Goal: Use online tool/utility: Utilize a website feature to perform a specific function

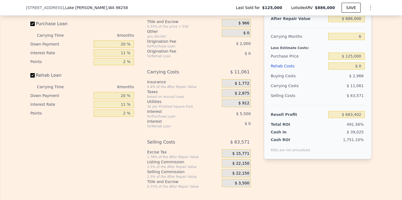
scroll to position [818, 0]
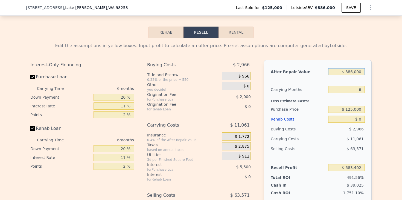
click at [351, 68] on input "$ 886,000" at bounding box center [346, 71] width 37 height 7
type input "$ 846,000"
type input "$ 646,327"
type input "$ 846,000"
click at [387, 77] on div "Edit the assumptions in yellow boxes. Input profit to calculate an offer price.…" at bounding box center [200, 139] width 401 height 203
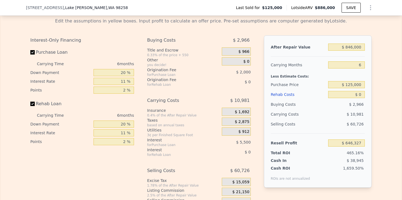
scroll to position [849, 0]
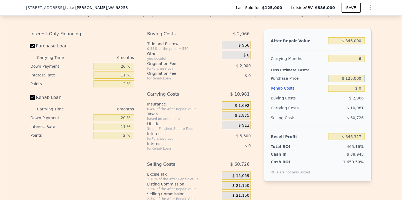
click at [341, 75] on input "$ 125,000" at bounding box center [346, 78] width 37 height 7
drag, startPoint x: 339, startPoint y: 74, endPoint x: 391, endPoint y: 75, distance: 52.8
click at [391, 75] on div "Edit the assumptions in yellow boxes. Input profit to calculate an offer price.…" at bounding box center [200, 108] width 401 height 203
type input "$ 615,000"
click at [391, 86] on div "Edit the assumptions in yellow boxes. Input profit to calculate an offer price.…" at bounding box center [200, 108] width 401 height 203
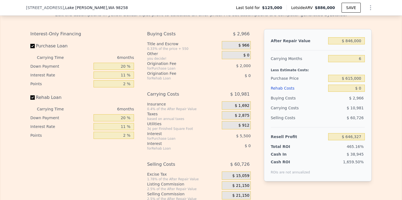
type input "$ 125,297"
type input "$ 886,000"
type input "$ 683,402"
drag, startPoint x: 348, startPoint y: 83, endPoint x: 371, endPoint y: 83, distance: 22.7
click at [371, 83] on div "After Repair Value $ 886,000 Carrying Months 6 Less Estimate Costs: Purchase Pr…" at bounding box center [318, 105] width 108 height 152
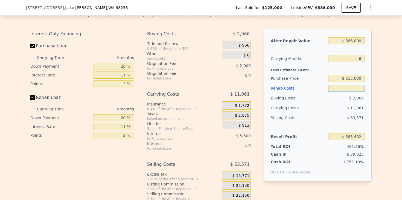
type input "$ 1"
type input "$ 683,401"
type input "$ 10"
type input "$ 683,392"
type input "$ 100"
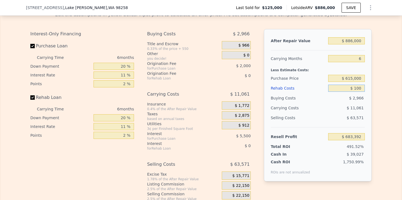
type input "$ 683,294"
type input "$ 1,000"
type input "$ 682,344"
type input "$ 10,000"
type input "$ 672,804"
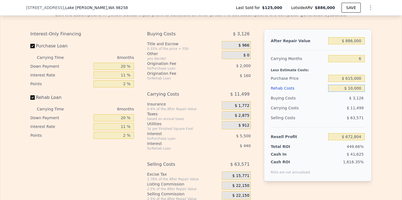
type input "$ 100,000"
type input "$ 577,404"
type input "$ 100,000"
click at [376, 84] on div "Edit the assumptions in yellow boxes. Input profit to calculate an offer price.…" at bounding box center [200, 108] width 401 height 203
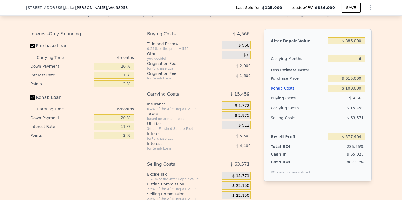
click at [375, 87] on div "Edit the assumptions in yellow boxes. Input profit to calculate an offer price.…" at bounding box center [201, 108] width 350 height 203
click at [362, 75] on input "$ 615,000" at bounding box center [346, 78] width 37 height 7
type input "$ 615,000"
type input "$ 56,374"
click at [372, 75] on div "Edit the assumptions in yellow boxes. Input profit to calculate an offer price.…" at bounding box center [201, 108] width 350 height 203
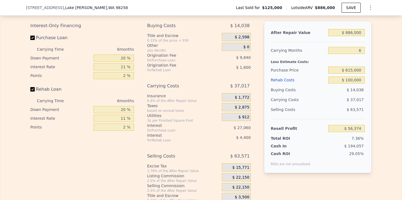
scroll to position [858, 0]
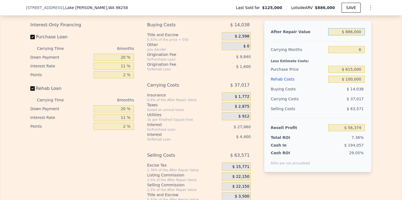
drag, startPoint x: 350, startPoint y: 26, endPoint x: 347, endPoint y: 26, distance: 3.8
click at [347, 28] on input "$ 886,000" at bounding box center [346, 31] width 37 height 7
type input "$ 6,000"
type input "-$ 759,272"
type input "$ 86,000"
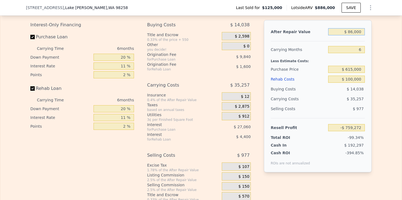
type input "-$ 685,122"
type input "$ 846,000"
type input "$ 19,299"
type input "$ 846,000"
click at [378, 43] on div "Edit the assumptions in yellow boxes. Input profit to calculate an offer price.…" at bounding box center [200, 99] width 401 height 203
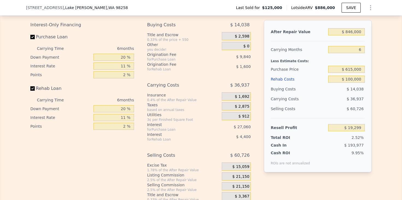
click at [379, 59] on div "Edit the assumptions in yellow boxes. Input profit to calculate an offer price.…" at bounding box center [200, 99] width 401 height 203
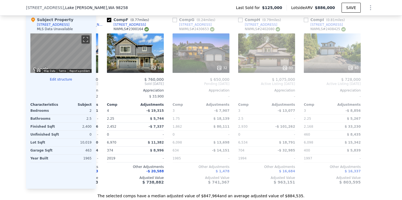
scroll to position [573, 0]
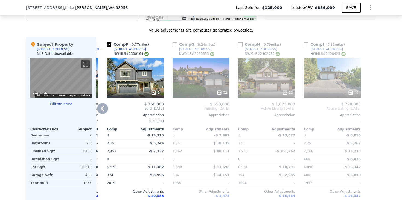
click at [141, 43] on div "Comp F ( 0.77 miles) [STREET_ADDRESS]" at bounding box center [135, 50] width 57 height 16
drag, startPoint x: 141, startPoint y: 43, endPoint x: 113, endPoint y: 43, distance: 27.9
click at [113, 43] on div "Comp F ( 0.77 miles) [STREET_ADDRESS]" at bounding box center [135, 50] width 57 height 16
copy div "[STREET_ADDRESS]"
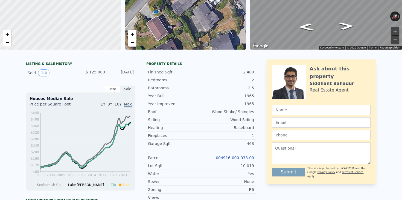
scroll to position [0, 0]
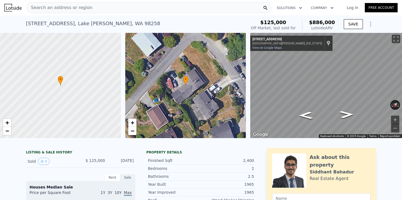
click at [85, 5] on span "Search an address or region" at bounding box center [60, 7] width 66 height 7
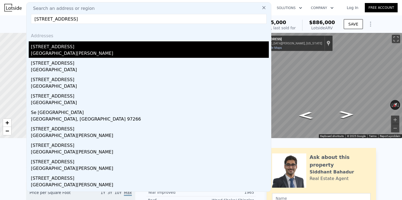
type input "[STREET_ADDRESS]"
click at [84, 45] on div "[STREET_ADDRESS]" at bounding box center [150, 45] width 238 height 9
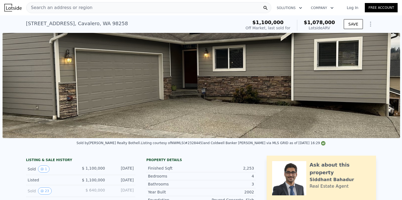
scroll to position [0, 250]
type input "4"
type input "2.75"
type input "1814"
type input "2930"
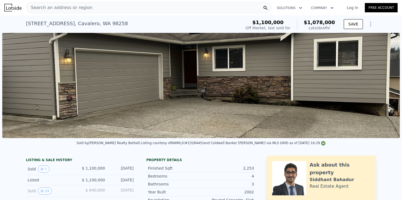
type input "6098"
type input "8712"
type input "$ 886,000"
type input "6"
type input "$ 683,402"
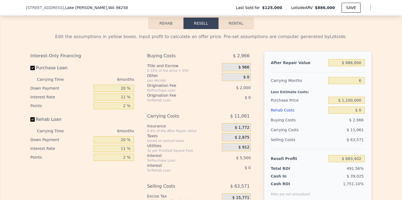
scroll to position [832, 0]
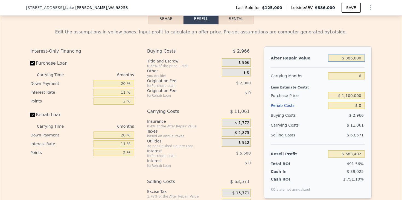
click at [348, 54] on input "$ 886,000" at bounding box center [346, 57] width 37 height 7
type input "$ 846,000"
type input "$ 646,327"
type input "$ 846,000"
click at [382, 79] on div "Edit the assumptions in yellow boxes. Input profit to calculate an offer price.…" at bounding box center [200, 125] width 401 height 203
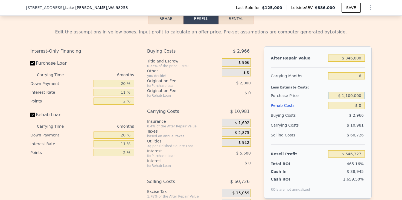
drag, startPoint x: 339, startPoint y: 90, endPoint x: 392, endPoint y: 90, distance: 52.7
click at [392, 90] on div "Edit the assumptions in yellow boxes. Input profit to calculate an offer price.…" at bounding box center [200, 125] width 401 height 203
type input "$ 560,000"
type input "$ 183,778"
click at [400, 90] on div "Edit the assumptions in yellow boxes. Input profit to calculate an offer price.…" at bounding box center [200, 125] width 401 height 203
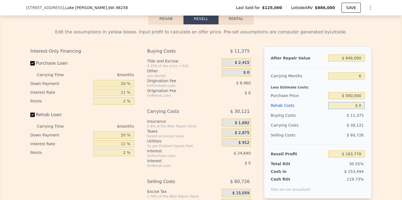
drag, startPoint x: 348, startPoint y: 99, endPoint x: 385, endPoint y: 99, distance: 36.6
click at [385, 99] on div "Edit the assumptions in yellow boxes. Input profit to calculate an offer price.…" at bounding box center [200, 125] width 401 height 203
type input "$ 1"
type input "$ 183,777"
type input "$ 10"
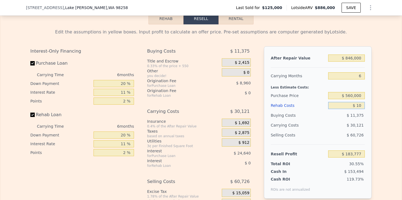
type input "$ 183,768"
type input "$ 100"
type input "$ 183,670"
type input "$ 1,000"
type input "$ 182,720"
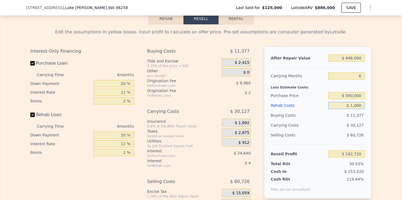
type input "$ 10,000"
type input "$ 173,180"
type input "$ 100,000"
type input "$ 77,780"
type input "$ 100,000"
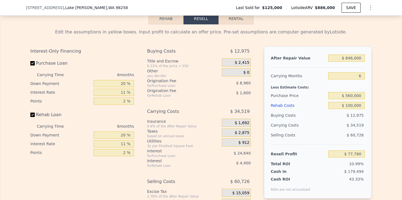
click at [371, 104] on div "After Repair Value $ 846,000 Carrying Months 6 Less Estimate Costs: Purchase Pr…" at bounding box center [318, 122] width 108 height 152
click at [380, 110] on div "Edit the assumptions in yellow boxes. Input profit to calculate an offer price.…" at bounding box center [200, 125] width 401 height 203
click at [380, 109] on div "Edit the assumptions in yellow boxes. Input profit to calculate an offer price.…" at bounding box center [200, 125] width 401 height 203
click at [350, 92] on input "$ 560,000" at bounding box center [346, 95] width 37 height 7
type input "$ 550,000"
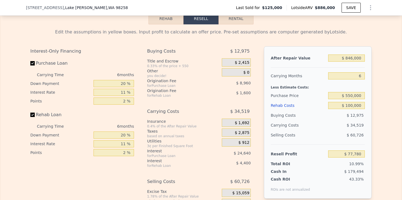
type input "$ 88,417"
click at [371, 96] on div "Edit the assumptions in yellow boxes. Input profit to calculate an offer price.…" at bounding box center [201, 125] width 350 height 203
